Goal: Check status: Check status

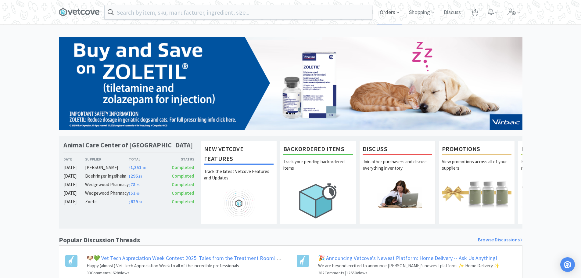
click at [387, 8] on span "Orders" at bounding box center [389, 12] width 24 height 24
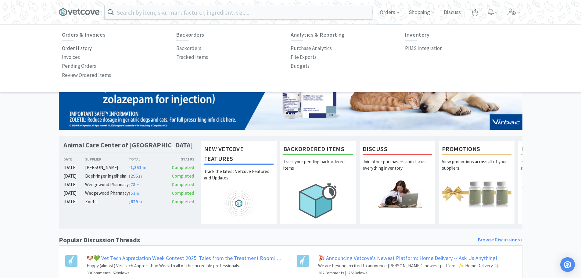
click at [69, 51] on p "Order History" at bounding box center [77, 48] width 30 height 8
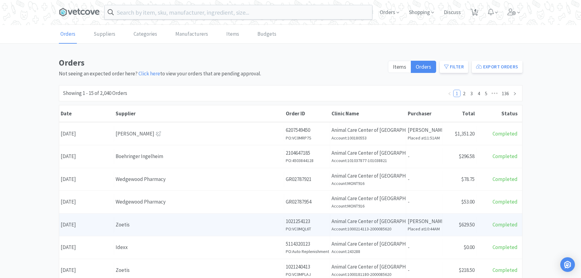
scroll to position [30, 0]
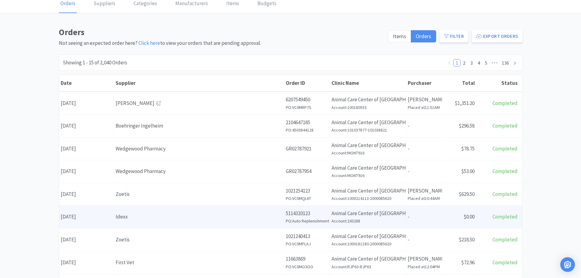
click at [157, 217] on div "Idexx" at bounding box center [199, 216] width 167 height 8
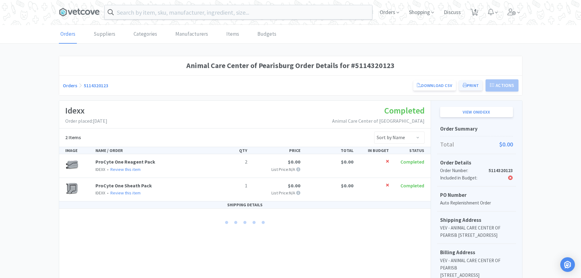
click at [465, 81] on button "Print" at bounding box center [470, 85] width 23 height 10
click at [66, 83] on link "Orders" at bounding box center [70, 85] width 14 height 6
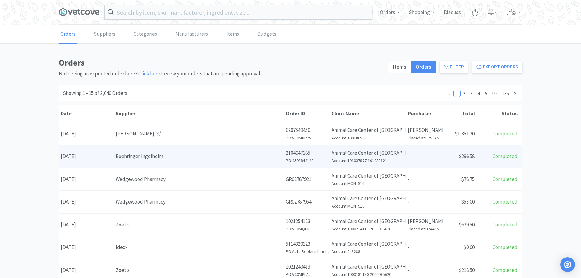
click at [213, 160] on div "Boehringer Ingelheim" at bounding box center [199, 156] width 167 height 8
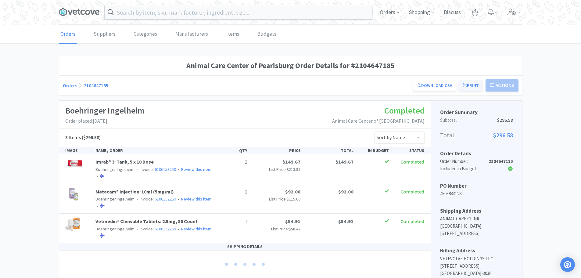
click at [467, 84] on button "Print" at bounding box center [470, 85] width 23 height 10
click at [394, 10] on span "Orders" at bounding box center [389, 12] width 24 height 24
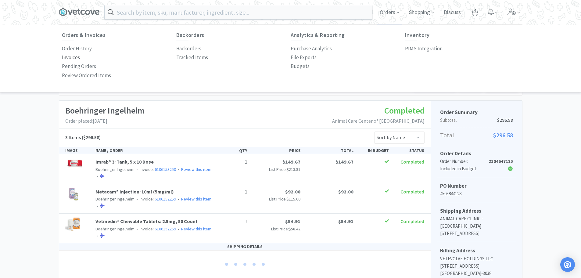
click at [76, 59] on p "Invoices" at bounding box center [71, 57] width 18 height 8
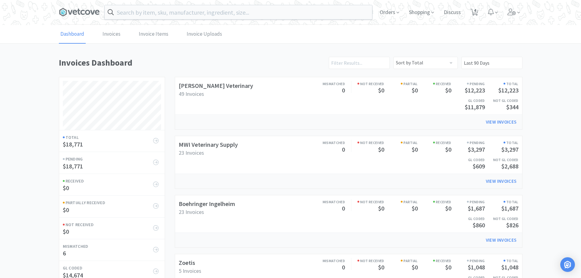
scroll to position [375, 463]
click at [204, 203] on link "Boehringer Ingelheim" at bounding box center [207, 204] width 56 height 8
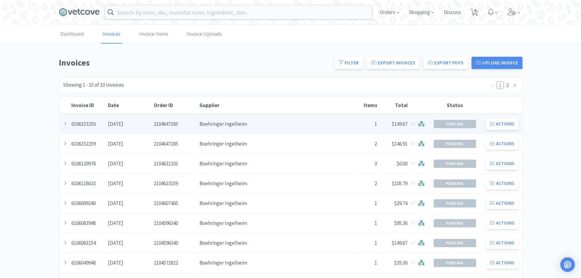
click at [268, 128] on div "Supplier Boehringer Ingelheim" at bounding box center [277, 124] width 159 height 16
